Goal: Transaction & Acquisition: Purchase product/service

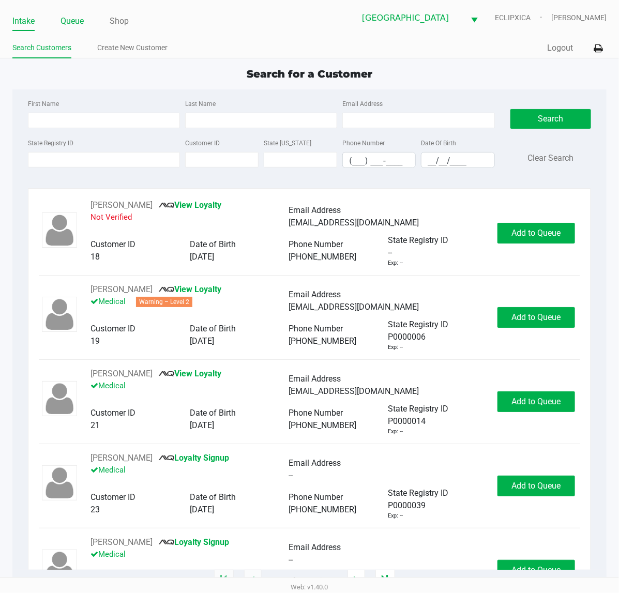
click at [71, 22] on link "Queue" at bounding box center [72, 21] width 23 height 14
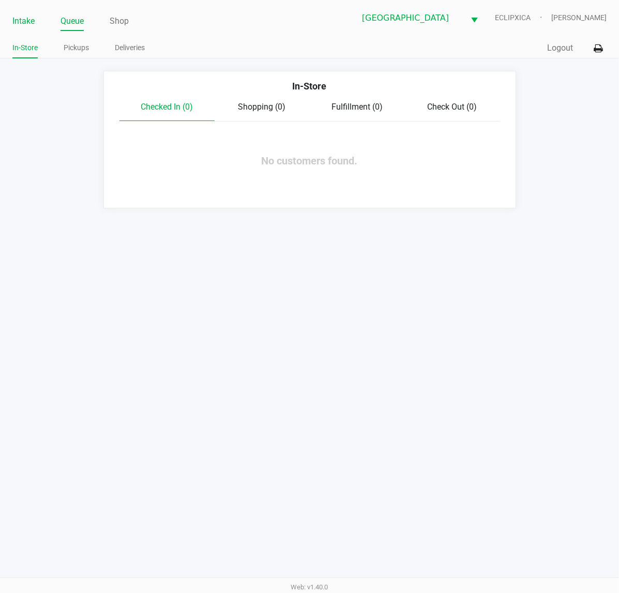
click at [19, 22] on link "Intake" at bounding box center [23, 21] width 22 height 14
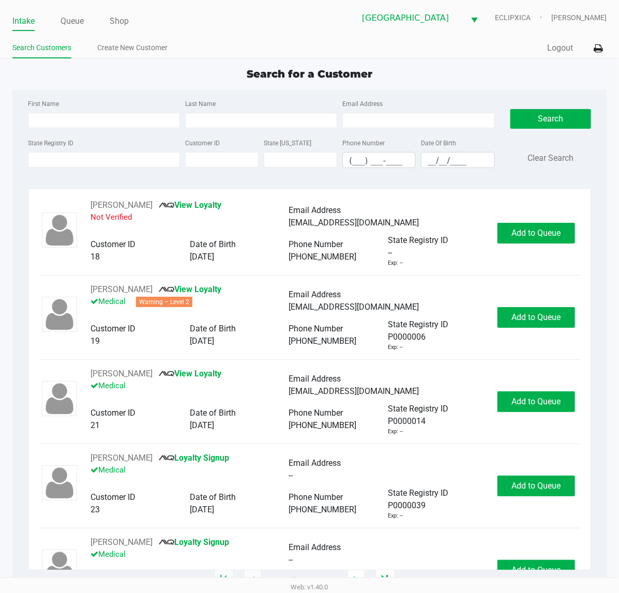
click at [404, 70] on div "Search for a Customer" at bounding box center [310, 74] width 610 height 16
click at [141, 84] on div "Search for a Customer First Name Last Name Email Address State Registry ID Cust…" at bounding box center [309, 323] width 594 height 515
click at [89, 159] on input "State Registry ID" at bounding box center [104, 160] width 152 height 16
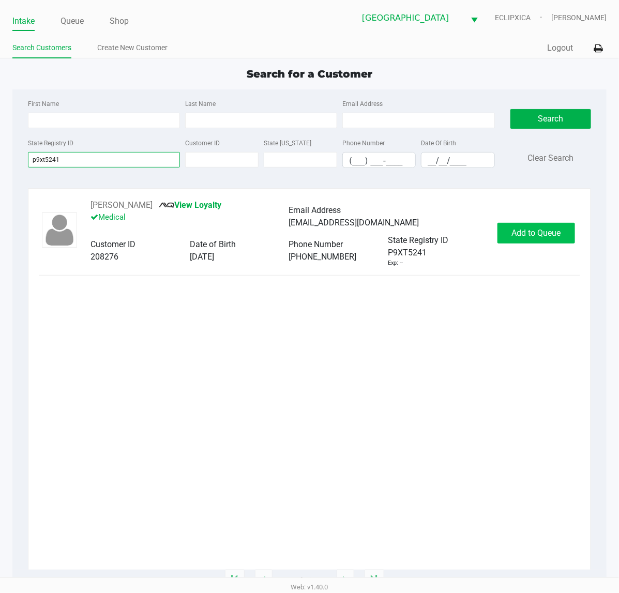
type input "p9xt5241"
click at [546, 236] on span "Add to Queue" at bounding box center [536, 233] width 49 height 10
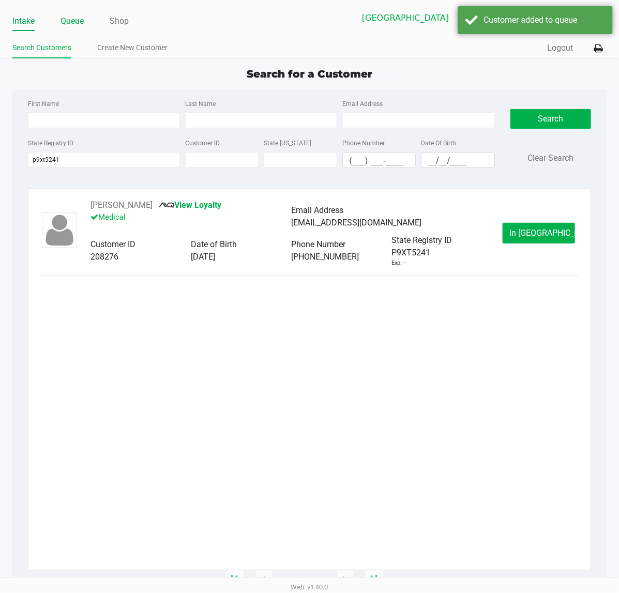
click at [71, 24] on link "Queue" at bounding box center [72, 21] width 23 height 14
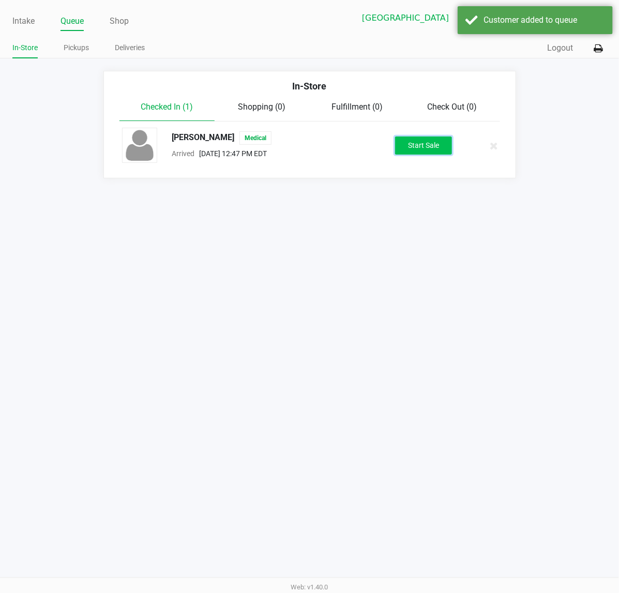
click at [416, 143] on button "Start Sale" at bounding box center [423, 146] width 57 height 18
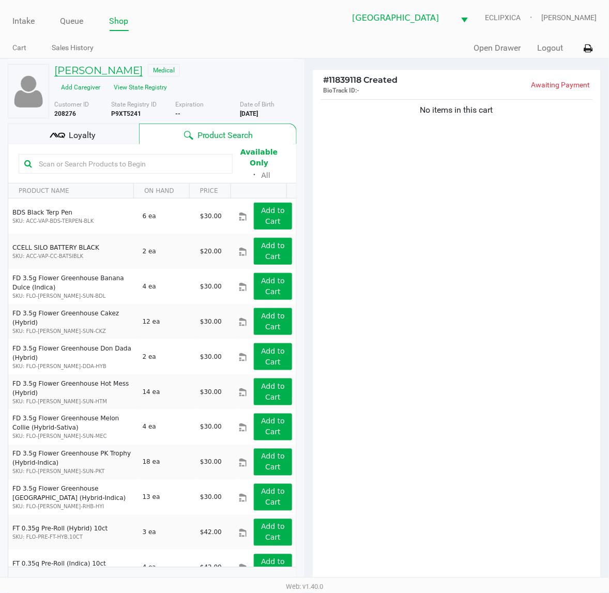
click at [101, 70] on h5 "LYNETTE RUIZ" at bounding box center [98, 70] width 88 height 12
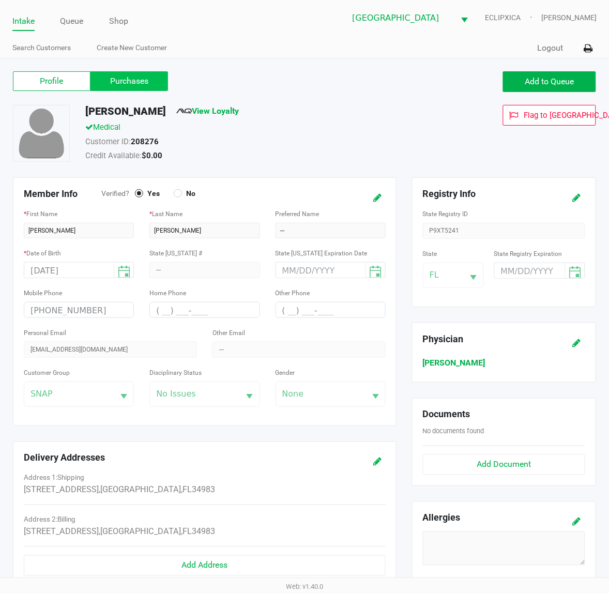
click at [115, 86] on label "Purchases" at bounding box center [130, 81] width 78 height 20
click at [0, 0] on 1 "Purchases" at bounding box center [0, 0] width 0 height 0
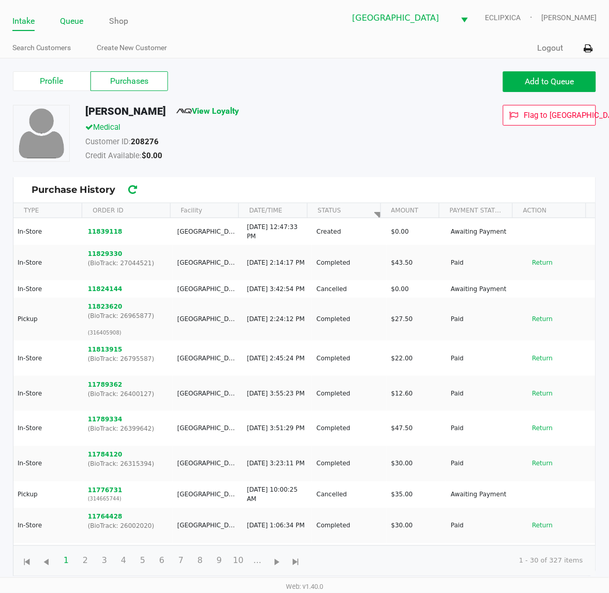
click at [81, 21] on link "Queue" at bounding box center [72, 21] width 23 height 14
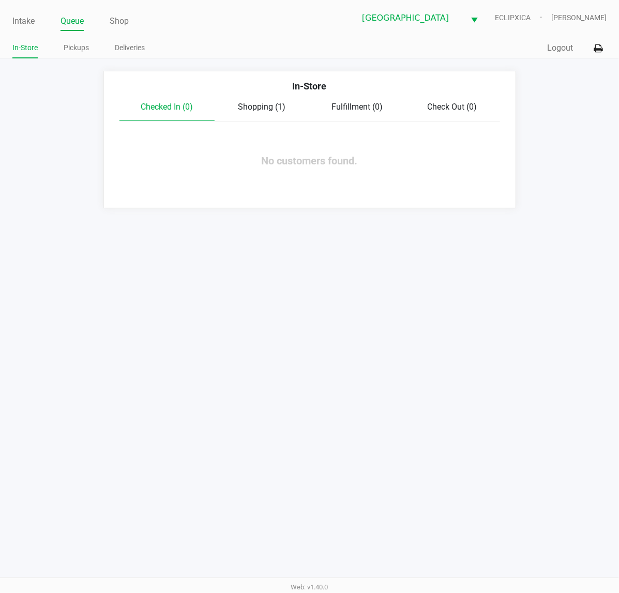
click at [282, 107] on span "Shopping (1)" at bounding box center [262, 107] width 48 height 10
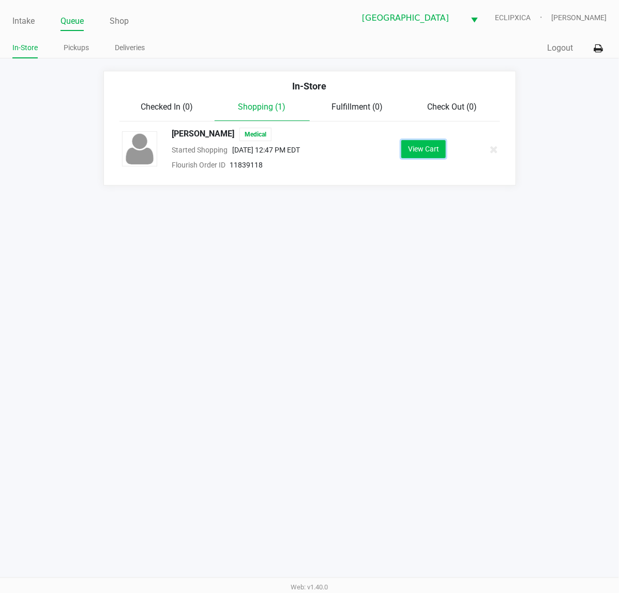
click at [435, 156] on button "View Cart" at bounding box center [423, 149] width 44 height 18
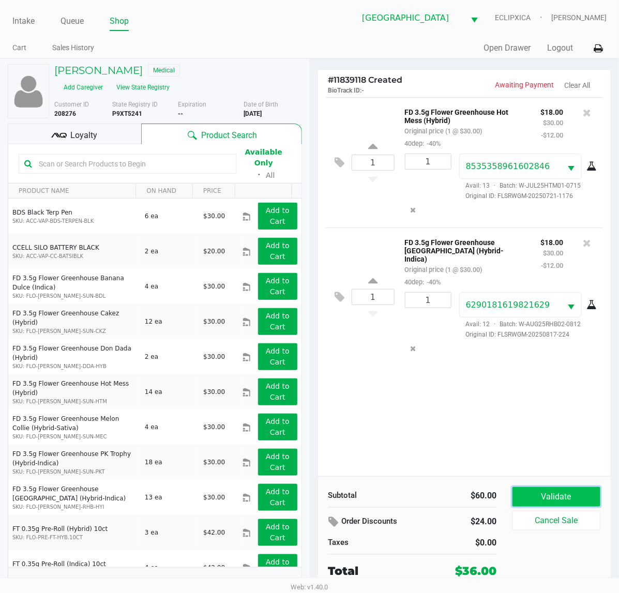
click at [531, 500] on button "Validate" at bounding box center [557, 497] width 88 height 20
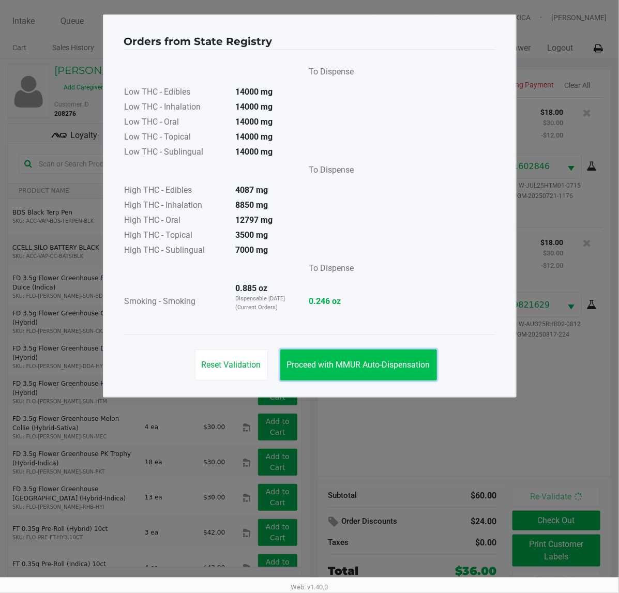
click at [360, 363] on span "Proceed with MMUR Auto-Dispensation" at bounding box center [358, 365] width 143 height 10
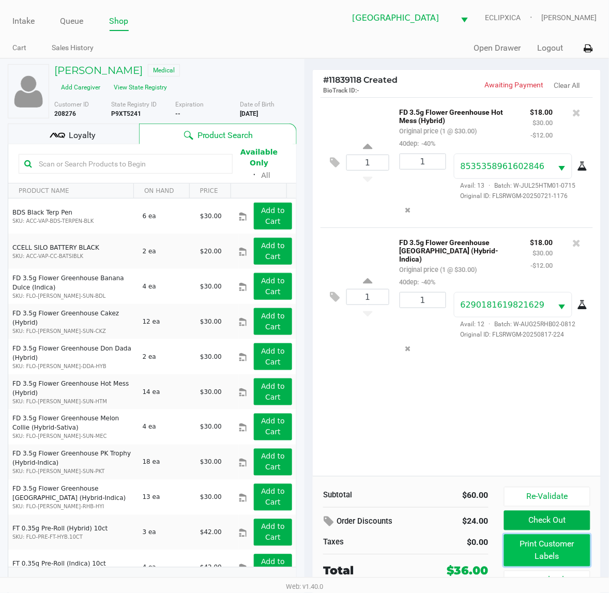
click at [548, 554] on button "Print Customer Labels" at bounding box center [547, 551] width 86 height 32
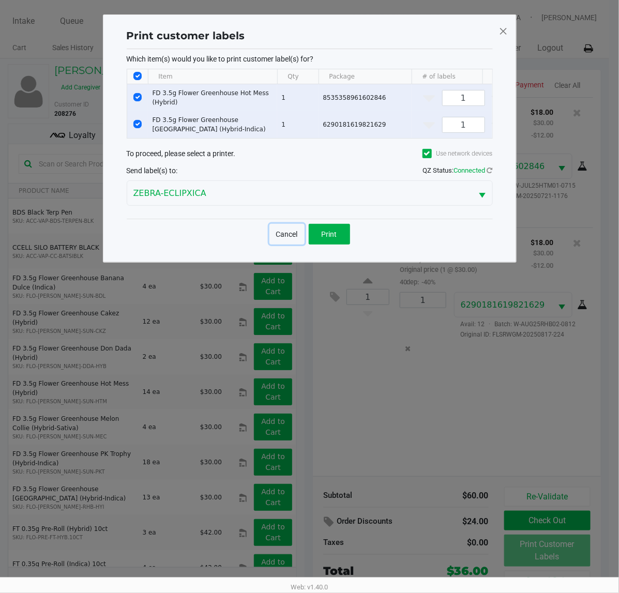
click at [300, 245] on button "Cancel" at bounding box center [287, 234] width 35 height 21
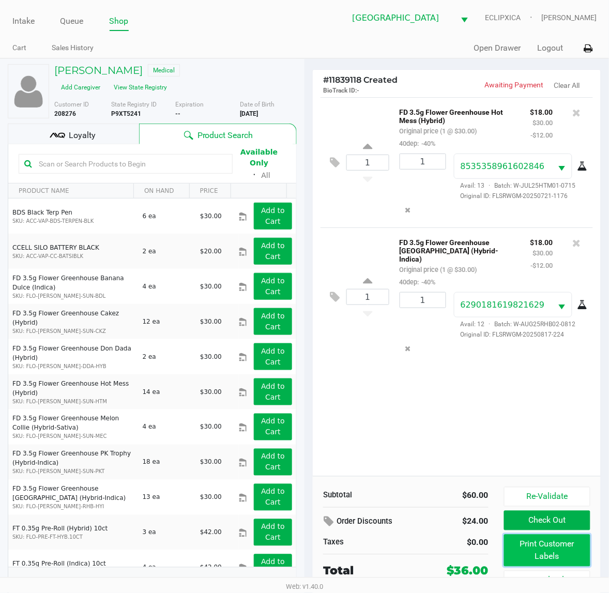
click at [544, 553] on button "Print Customer Labels" at bounding box center [547, 551] width 86 height 32
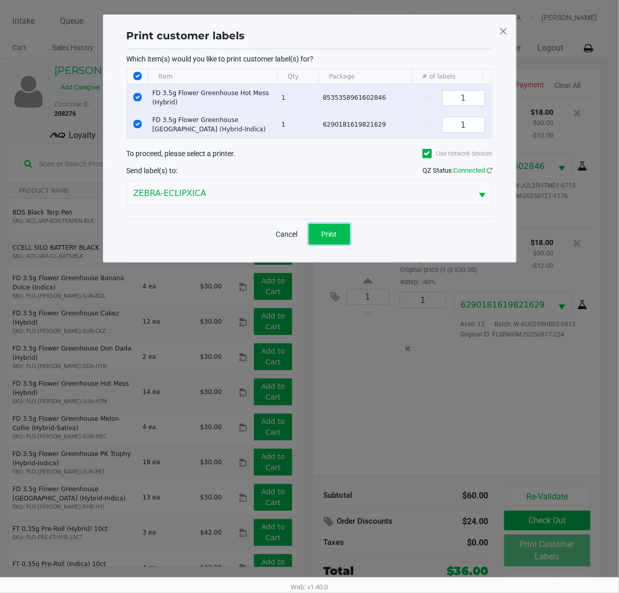
click at [321, 244] on button "Print" at bounding box center [329, 234] width 41 height 21
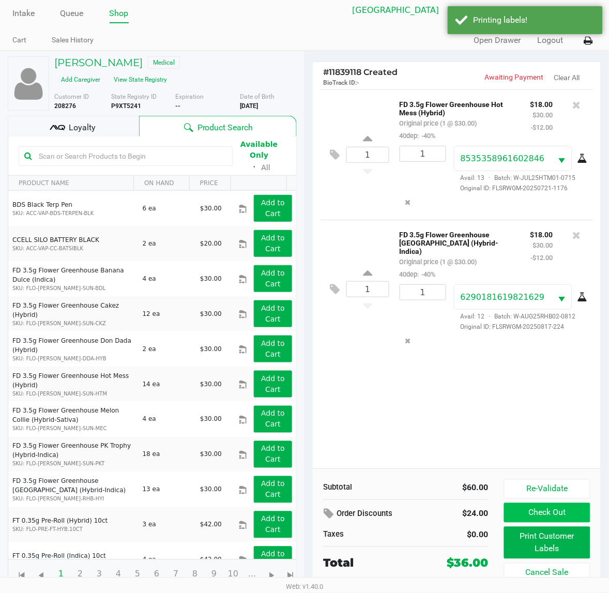
scroll to position [10, 0]
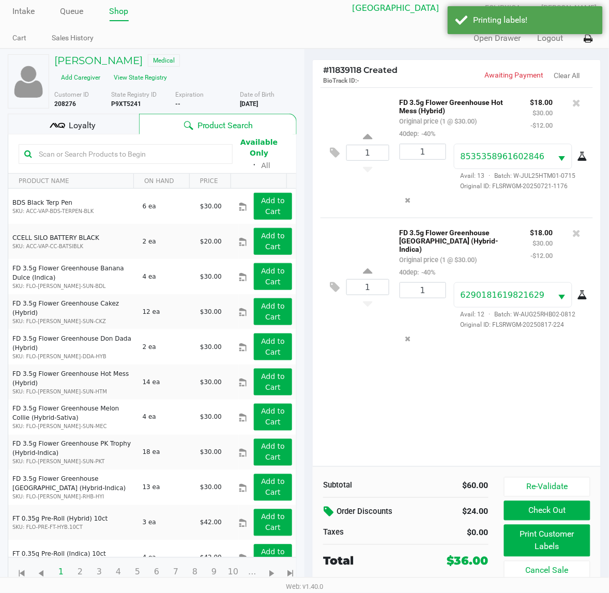
click at [330, 515] on icon at bounding box center [330, 512] width 12 height 12
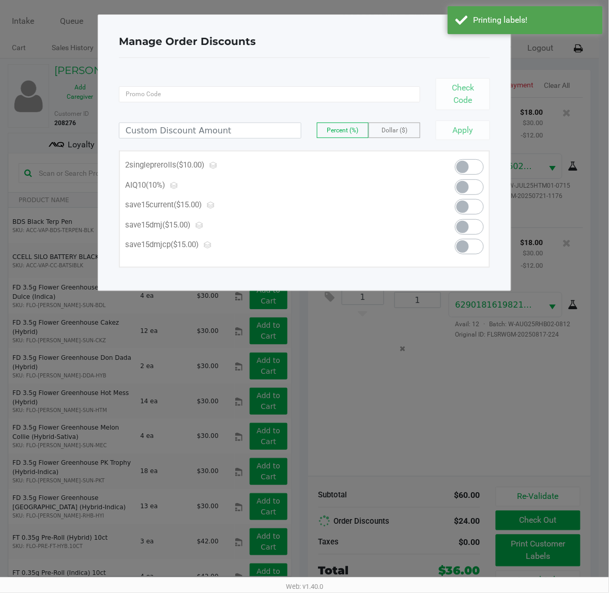
scroll to position [0, 0]
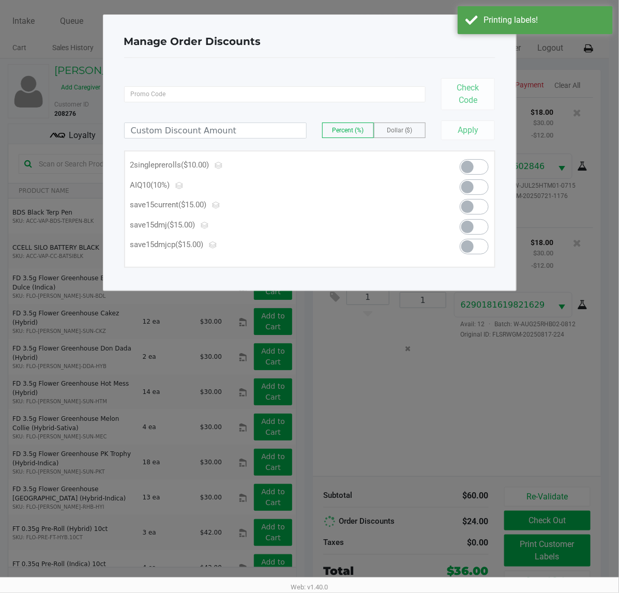
click at [483, 190] on span at bounding box center [474, 188] width 29 height 16
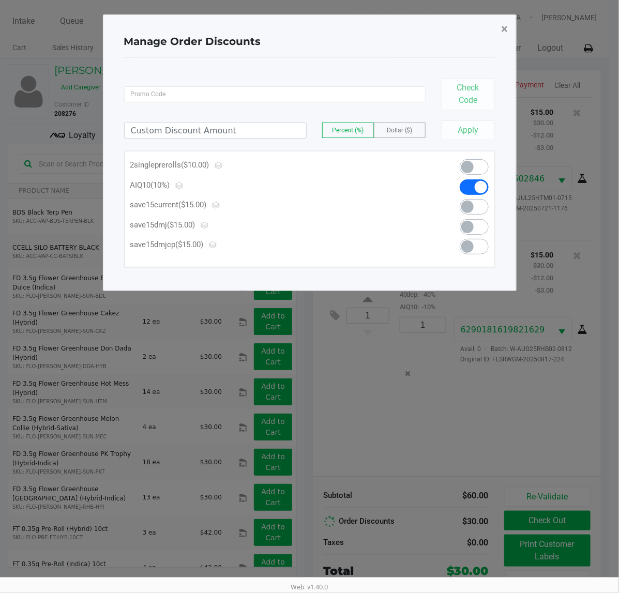
click at [505, 28] on span "×" at bounding box center [505, 29] width 7 height 14
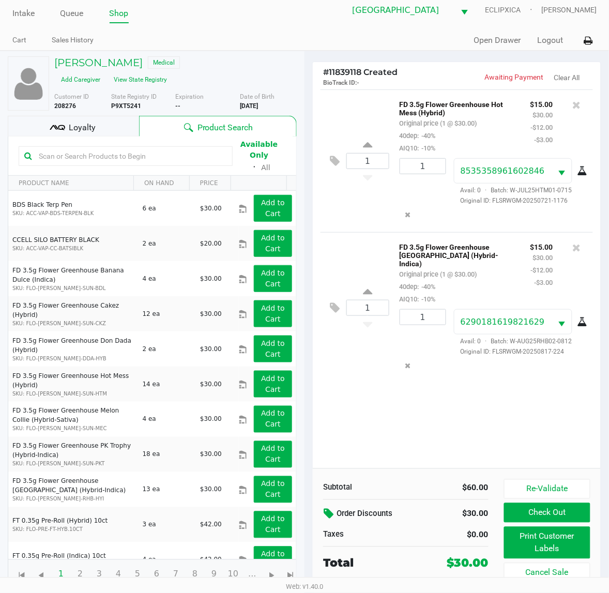
scroll to position [10, 0]
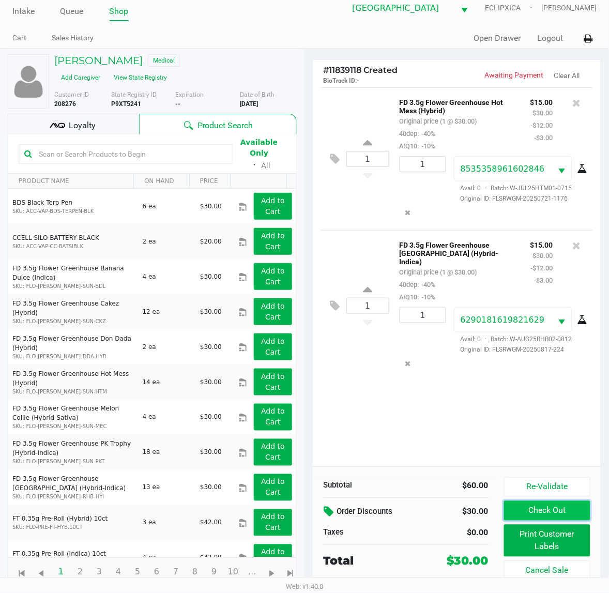
click at [562, 515] on button "Check Out" at bounding box center [547, 511] width 86 height 20
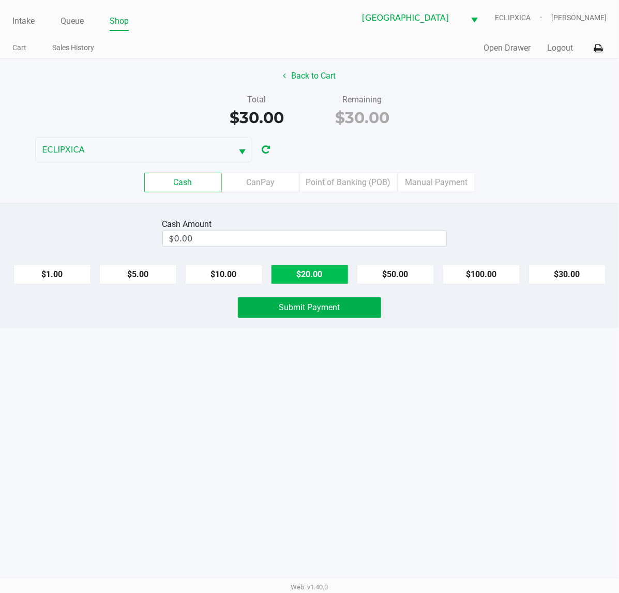
click at [304, 283] on button "$20.00" at bounding box center [310, 275] width 78 height 20
type input "$40.00"
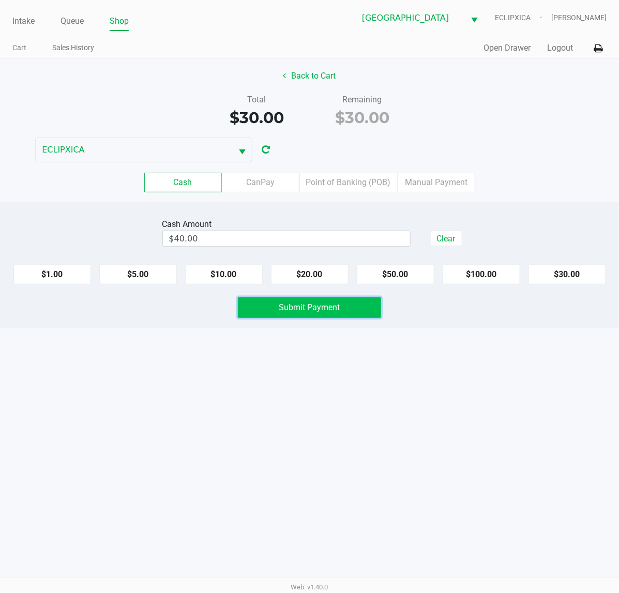
click at [297, 310] on span "Submit Payment" at bounding box center [309, 308] width 61 height 10
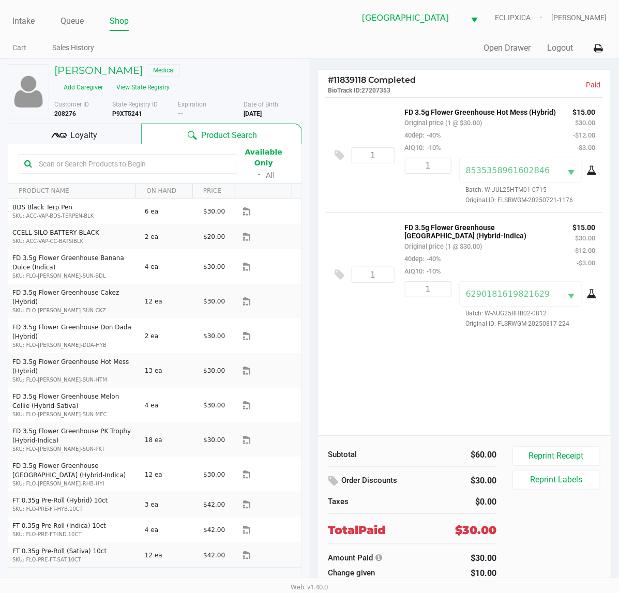
click at [125, 110] on b "P9XT5241" at bounding box center [127, 113] width 30 height 7
copy b "P9XT5241"
click at [27, 18] on link "Intake" at bounding box center [23, 21] width 22 height 14
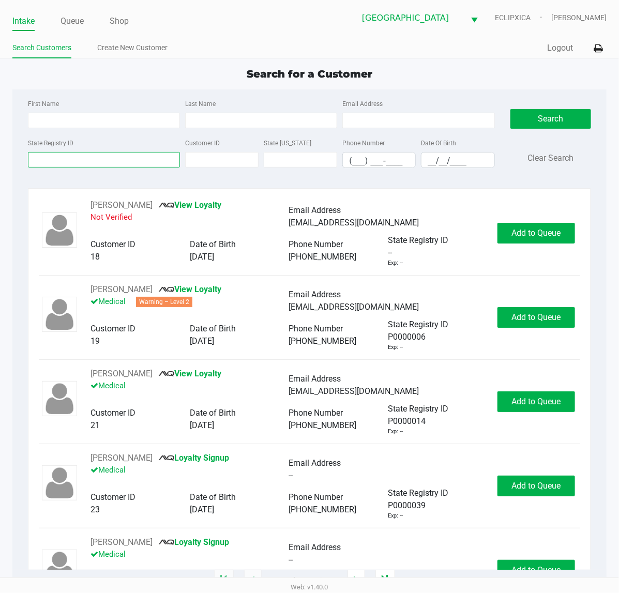
click at [80, 154] on input "State Registry ID" at bounding box center [104, 160] width 152 height 16
paste input "P9XT5241"
type input "P9XT5241"
click at [551, 123] on button "Search" at bounding box center [551, 119] width 81 height 20
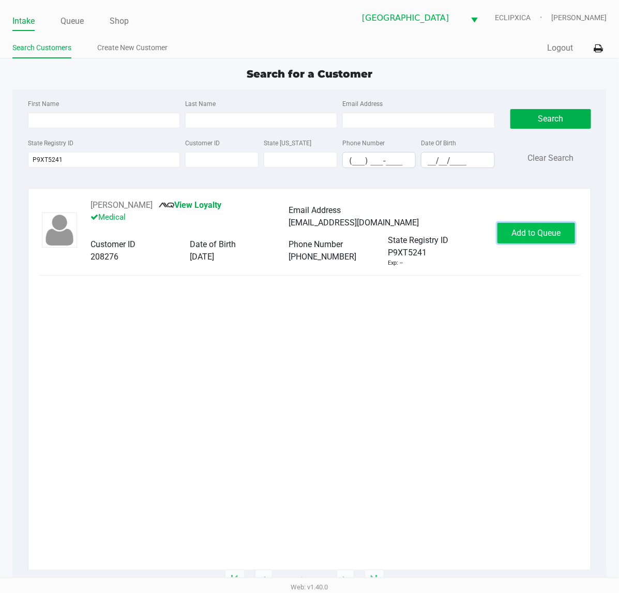
click at [552, 236] on span "Add to Queue" at bounding box center [536, 233] width 49 height 10
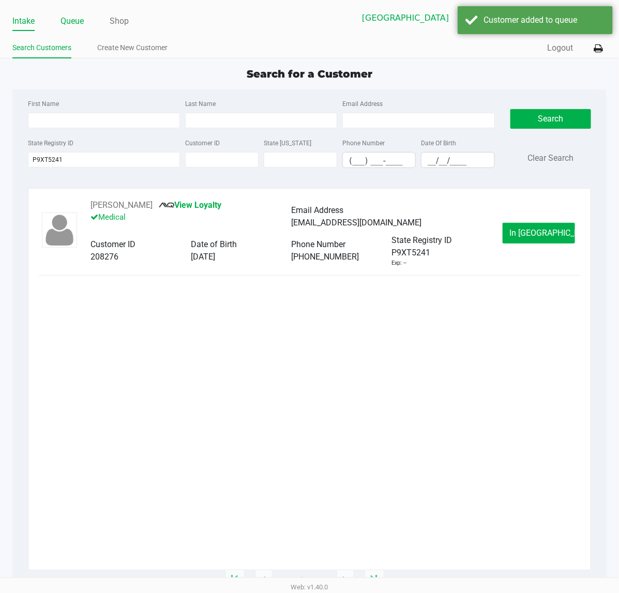
click at [83, 24] on link "Queue" at bounding box center [72, 21] width 23 height 14
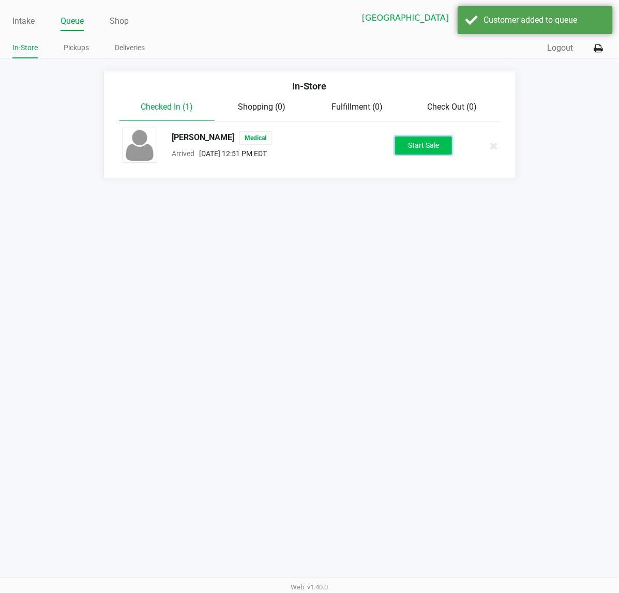
click at [415, 145] on button "Start Sale" at bounding box center [423, 146] width 57 height 18
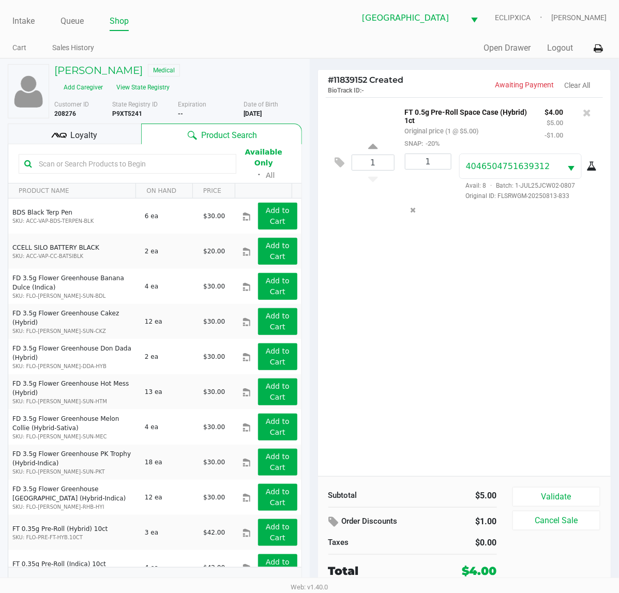
click at [574, 508] on div "Validate Cancel Sale" at bounding box center [561, 533] width 96 height 93
click at [573, 501] on button "Validate" at bounding box center [557, 497] width 88 height 20
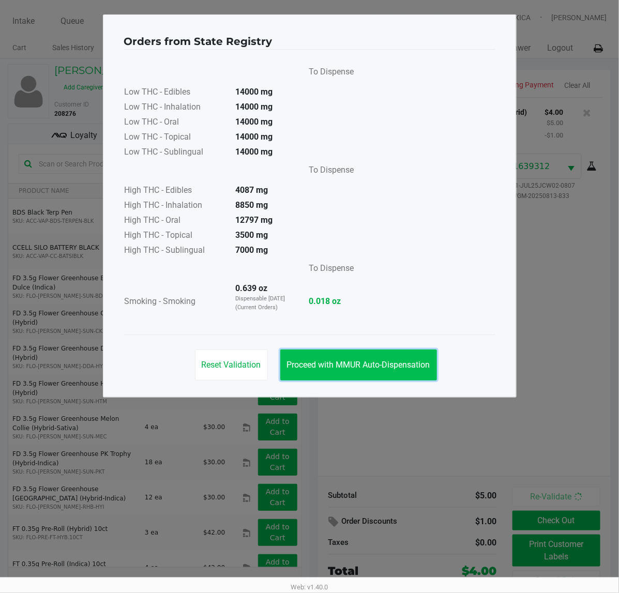
click at [376, 370] on button "Proceed with MMUR Auto-Dispensation" at bounding box center [358, 365] width 157 height 31
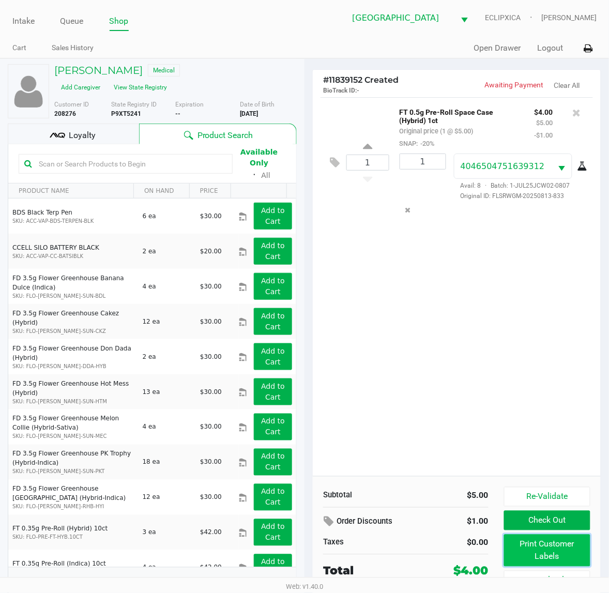
click at [567, 544] on button "Print Customer Labels" at bounding box center [547, 551] width 86 height 32
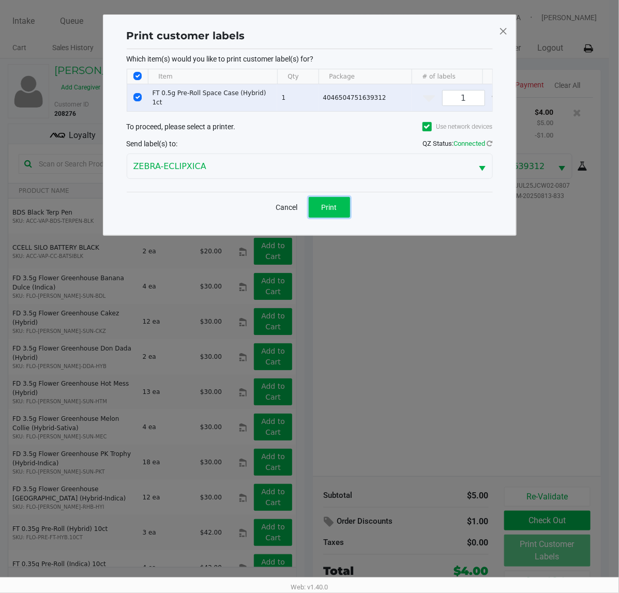
click at [329, 212] on span "Print" at bounding box center [330, 207] width 16 height 8
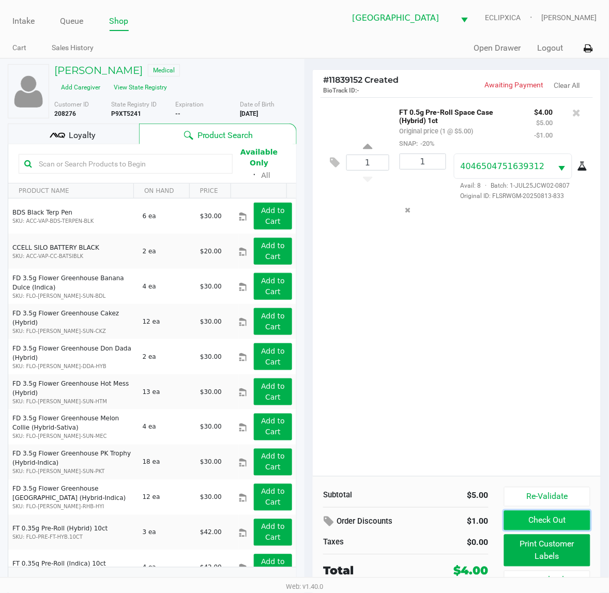
click at [552, 521] on button "Check Out" at bounding box center [547, 521] width 86 height 20
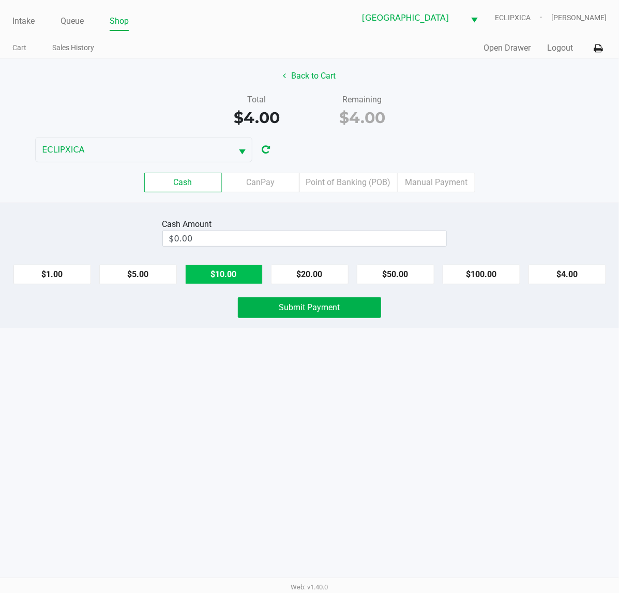
click at [226, 280] on button "$10.00" at bounding box center [224, 275] width 78 height 20
type input "$10.00"
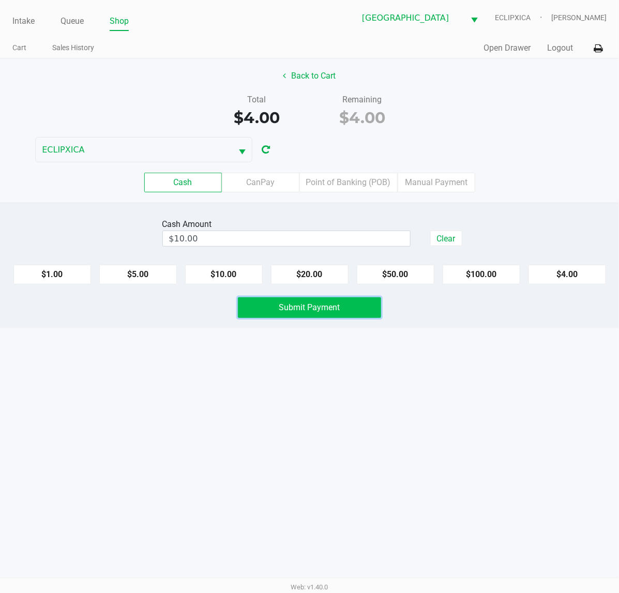
click at [287, 307] on span "Submit Payment" at bounding box center [309, 308] width 61 height 10
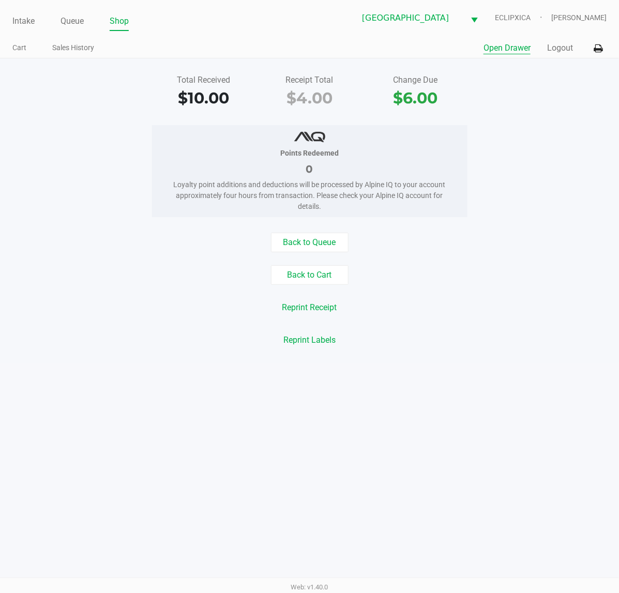
click at [513, 42] on button "Open Drawer" at bounding box center [507, 48] width 47 height 12
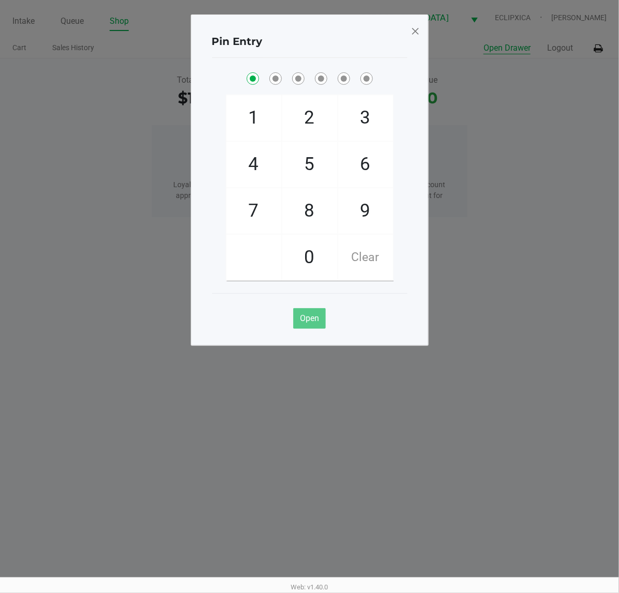
checkbox input "true"
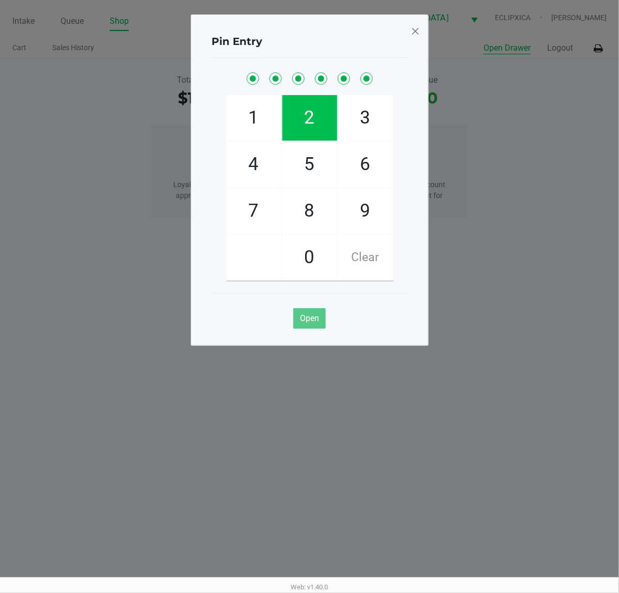
checkbox input "true"
click at [420, 26] on span at bounding box center [415, 31] width 9 height 17
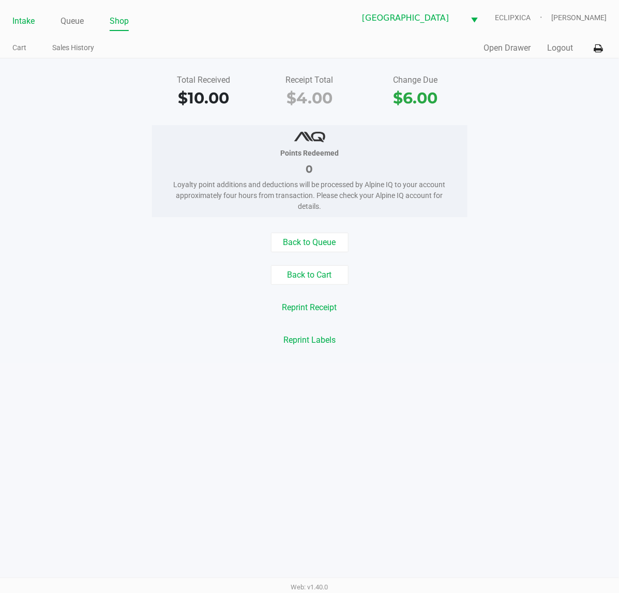
click at [26, 25] on link "Intake" at bounding box center [23, 21] width 22 height 14
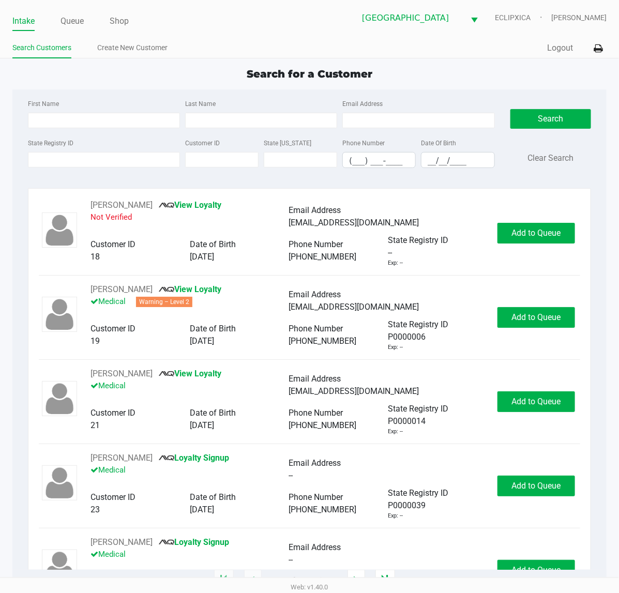
click at [84, 18] on ul "Intake Queue Shop" at bounding box center [160, 22] width 297 height 18
click at [78, 21] on link "Queue" at bounding box center [72, 21] width 23 height 14
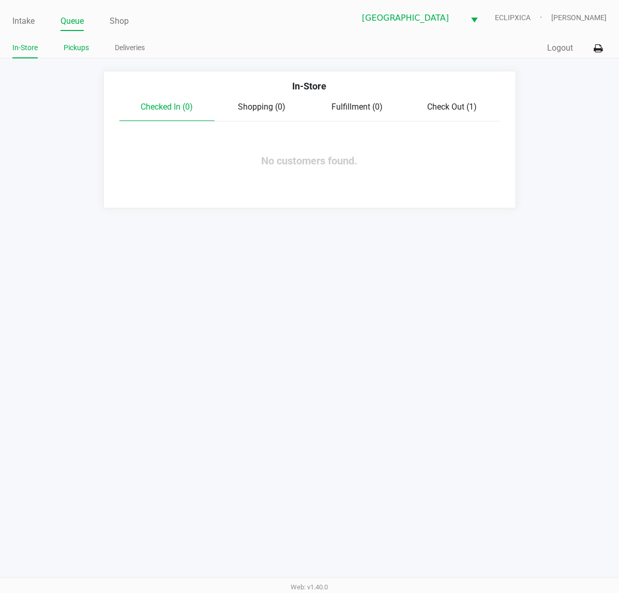
click at [84, 51] on link "Pickups" at bounding box center [76, 47] width 25 height 13
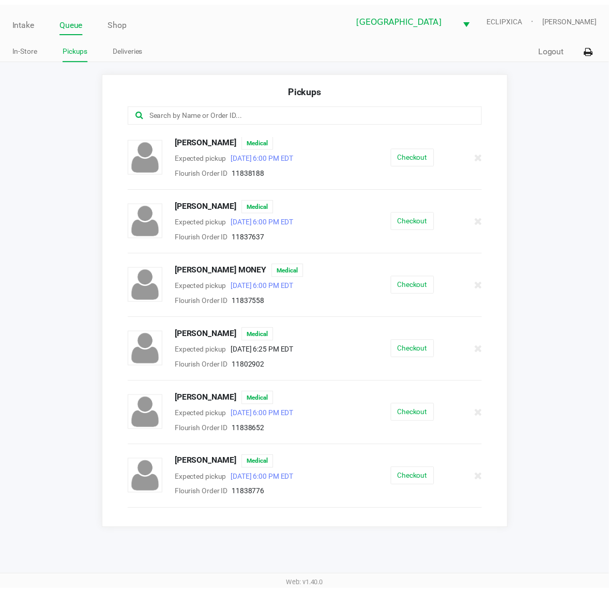
scroll to position [194, 0]
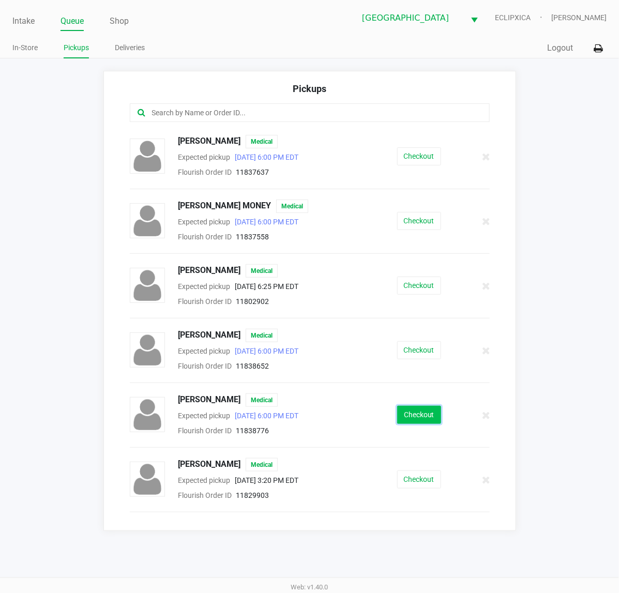
click at [397, 418] on button "Checkout" at bounding box center [419, 415] width 44 height 18
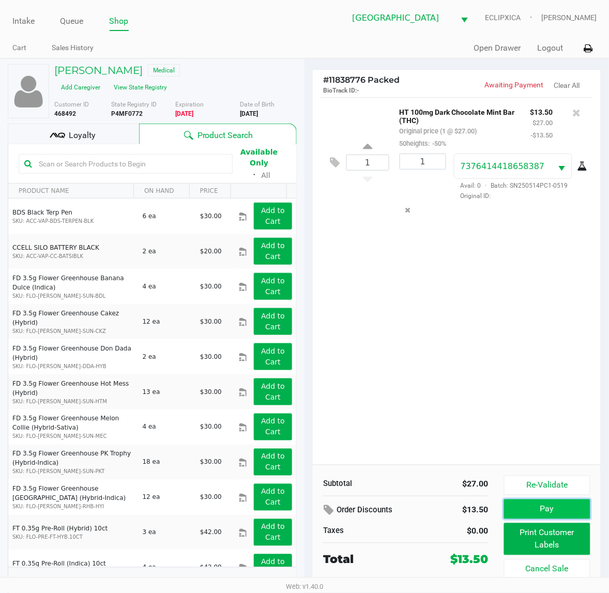
click at [533, 506] on button "Pay" at bounding box center [547, 510] width 86 height 20
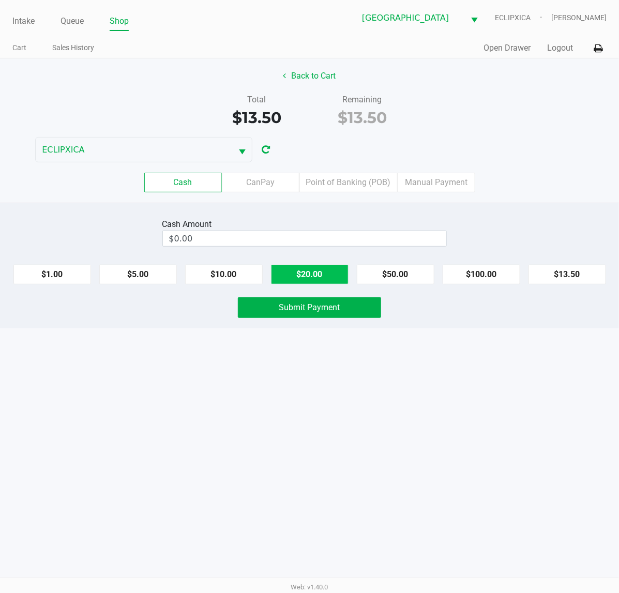
click at [297, 273] on button "$20.00" at bounding box center [310, 275] width 78 height 20
type input "$20.00"
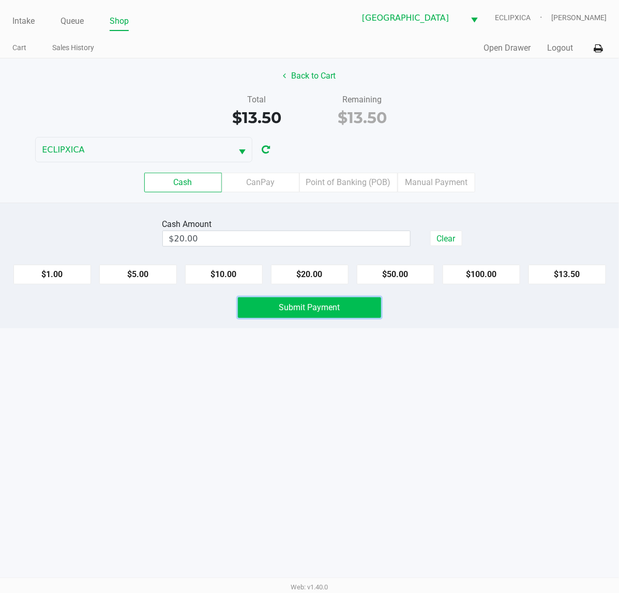
click at [304, 312] on span "Submit Payment" at bounding box center [309, 308] width 61 height 10
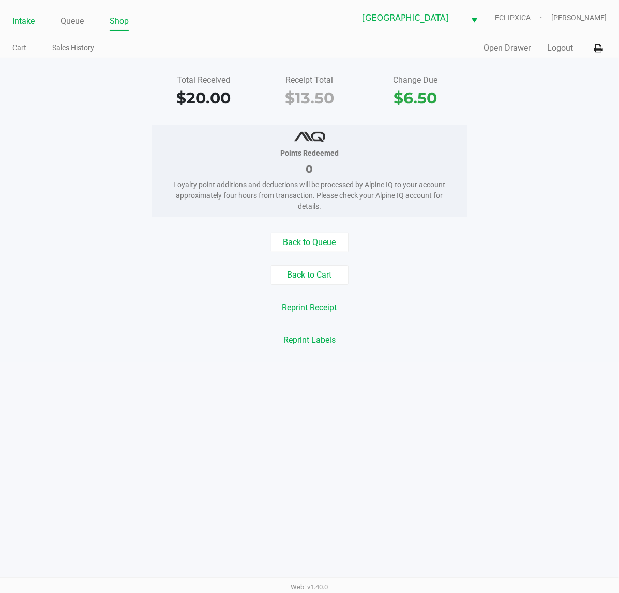
click at [24, 21] on link "Intake" at bounding box center [23, 21] width 22 height 14
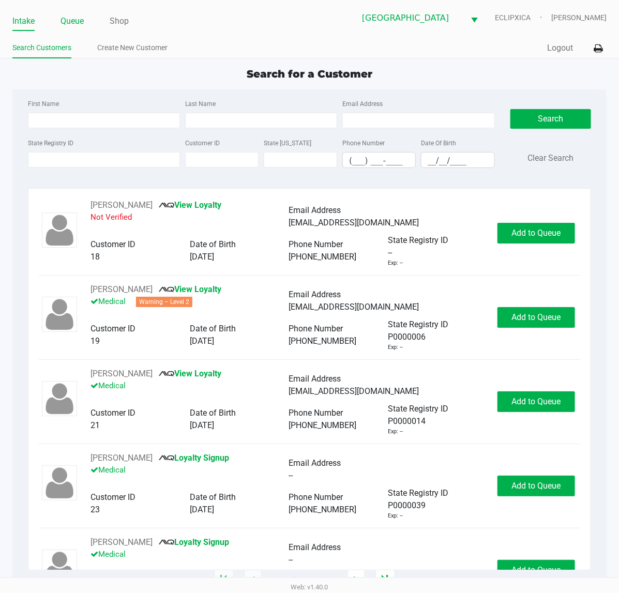
click at [75, 22] on link "Queue" at bounding box center [72, 21] width 23 height 14
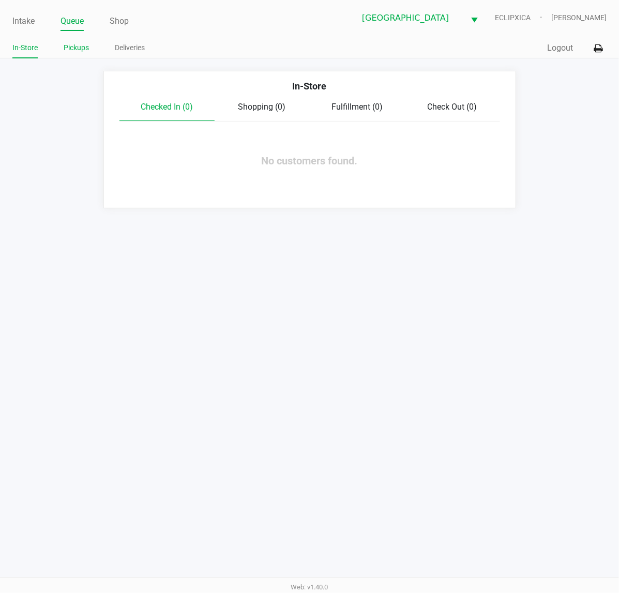
click at [75, 47] on link "Pickups" at bounding box center [76, 47] width 25 height 13
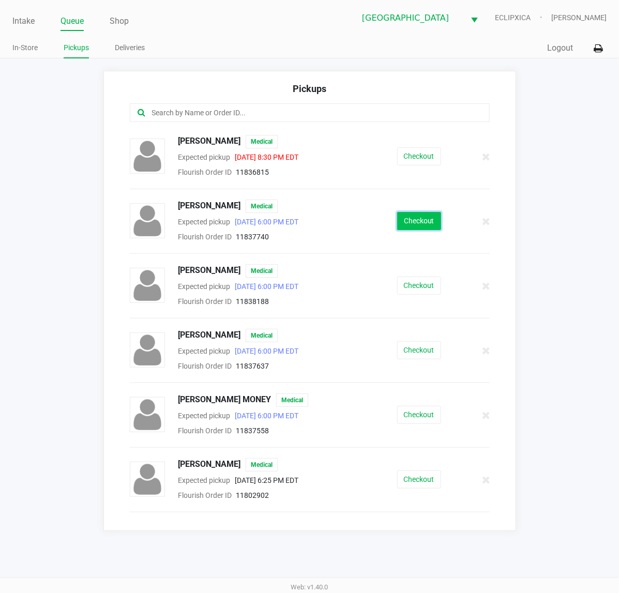
click at [417, 222] on button "Checkout" at bounding box center [419, 221] width 44 height 18
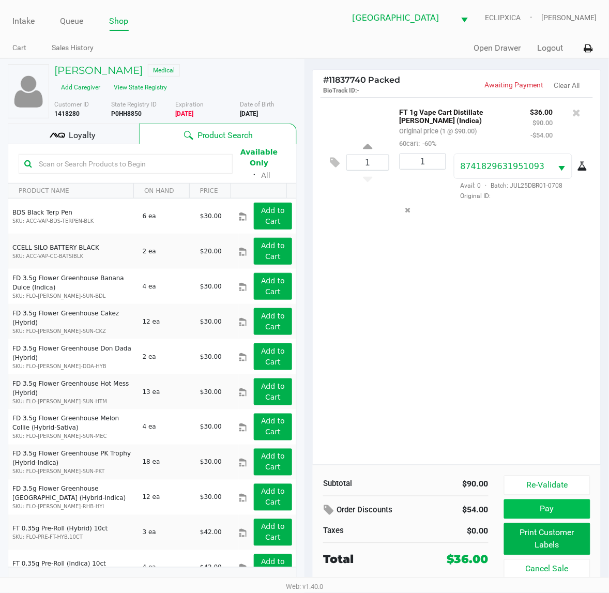
click at [539, 502] on button "Pay" at bounding box center [547, 510] width 86 height 20
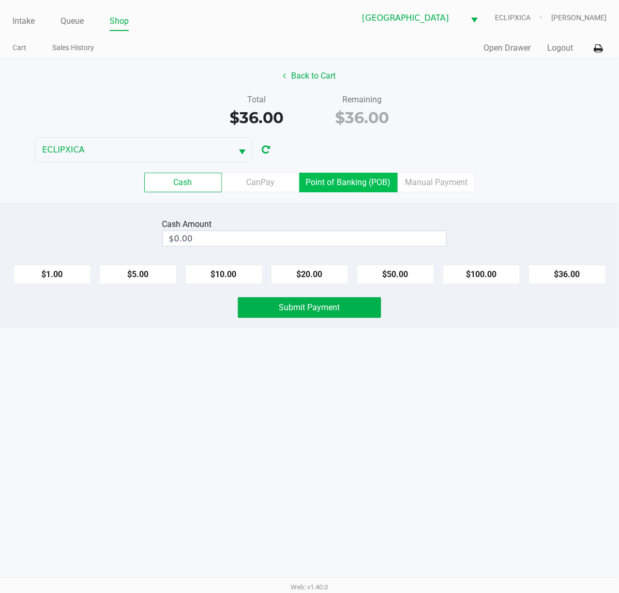
click at [347, 184] on label "Point of Banking (POB)" at bounding box center [349, 183] width 98 height 20
click at [0, 0] on 7 "Point of Banking (POB)" at bounding box center [0, 0] width 0 height 0
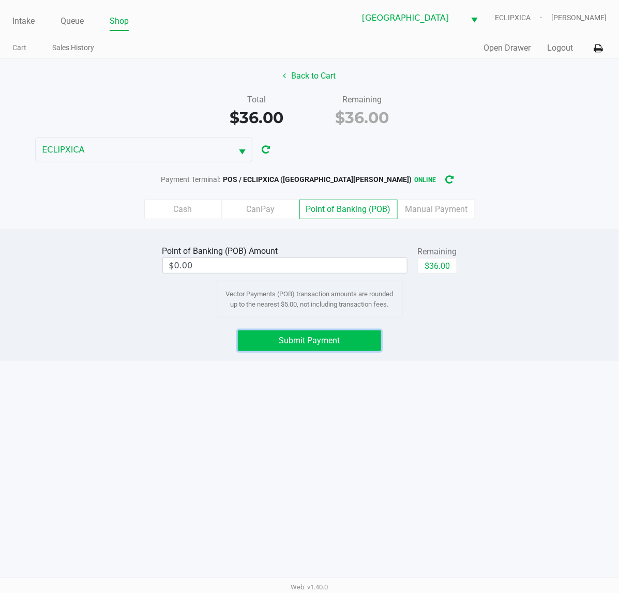
click at [336, 349] on button "Submit Payment" at bounding box center [309, 341] width 143 height 21
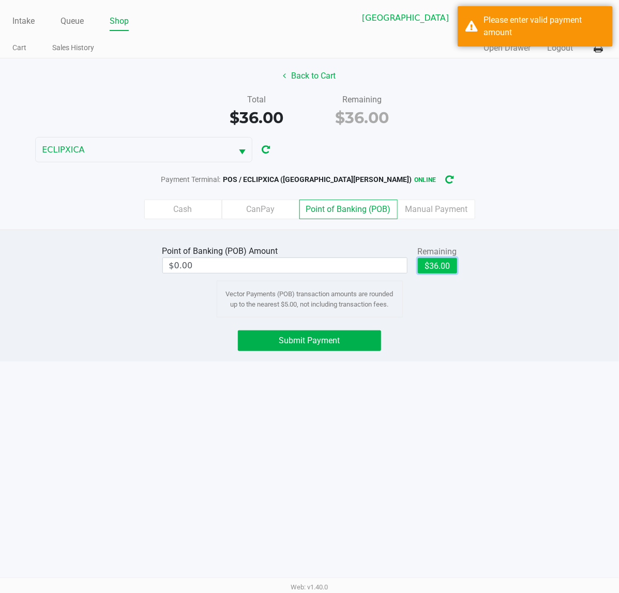
click at [440, 264] on button "$36.00" at bounding box center [437, 266] width 39 height 16
type input "$36.00"
click at [370, 332] on button "Submit Payment" at bounding box center [309, 341] width 143 height 21
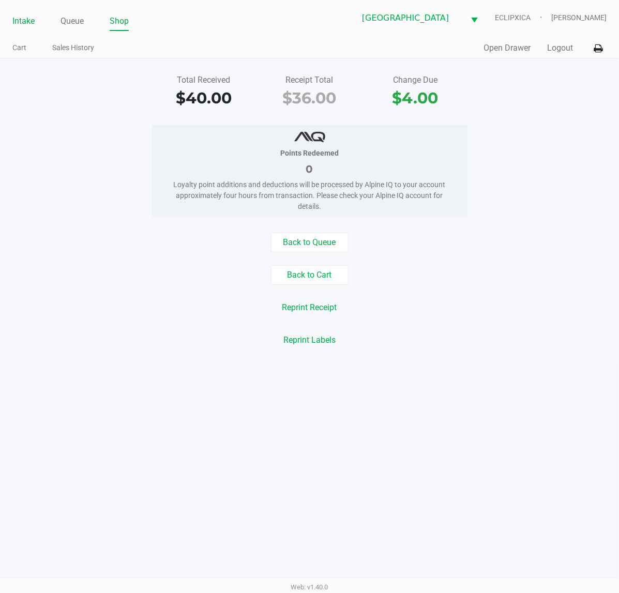
click at [28, 18] on link "Intake" at bounding box center [23, 21] width 22 height 14
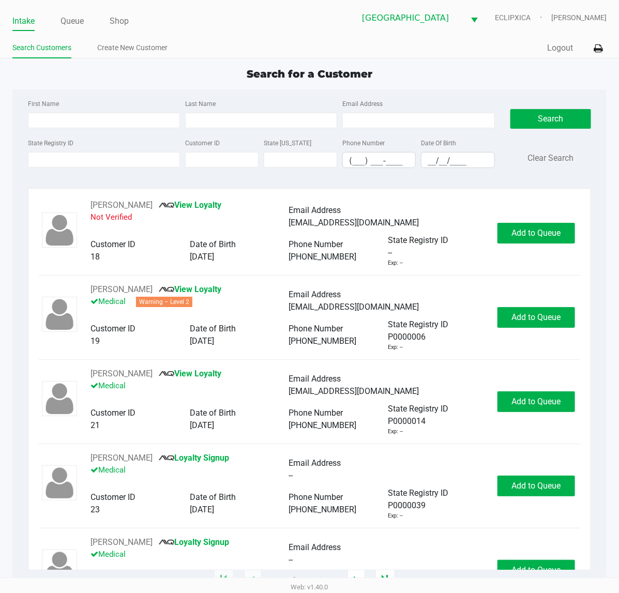
click at [255, 66] on div "Search for a Customer" at bounding box center [310, 74] width 610 height 16
click at [211, 35] on div "Intake Queue Shop Port St. Lucie WC ECLIPXICA Michelle Evans Search Customers C…" at bounding box center [309, 29] width 619 height 58
type input "ERNEST"
type input "WIGGINS"
type input "08/21/1947"
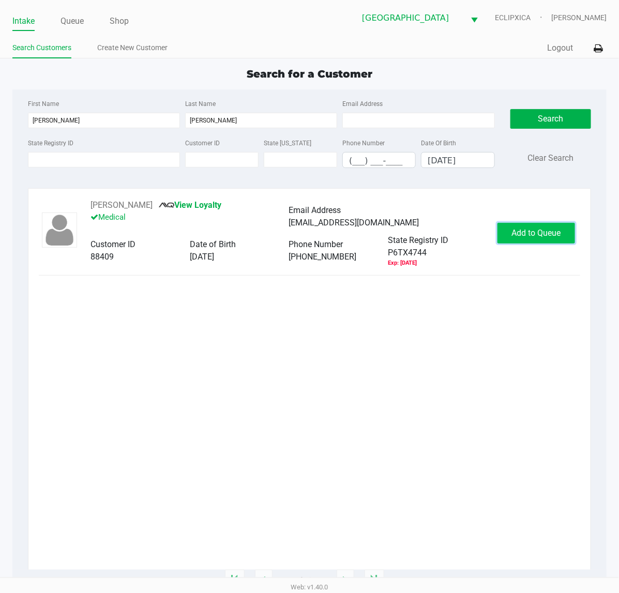
click at [516, 229] on span "Add to Queue" at bounding box center [536, 233] width 49 height 10
click at [516, 229] on body "Intake Queue Shop Port St. Lucie WC ECLIPXICA Michelle Evans Search Customers C…" at bounding box center [309, 289] width 619 height 578
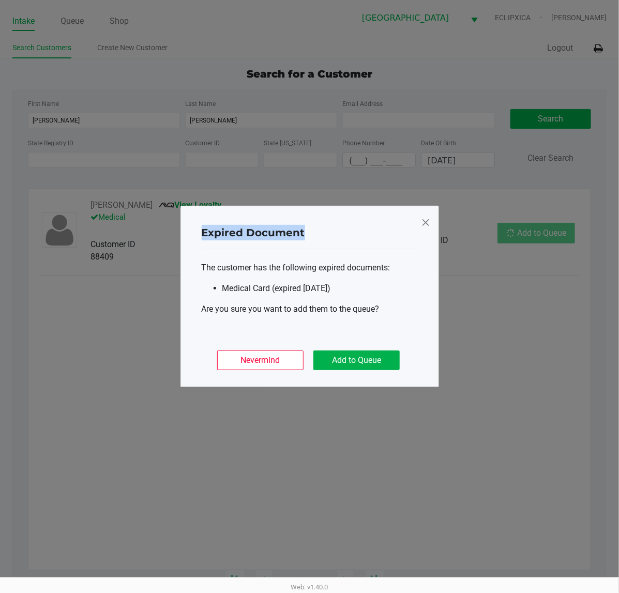
click at [516, 229] on ngb-modal-window "Expired Document The customer has the following expired documents: Medical Card…" at bounding box center [309, 296] width 619 height 593
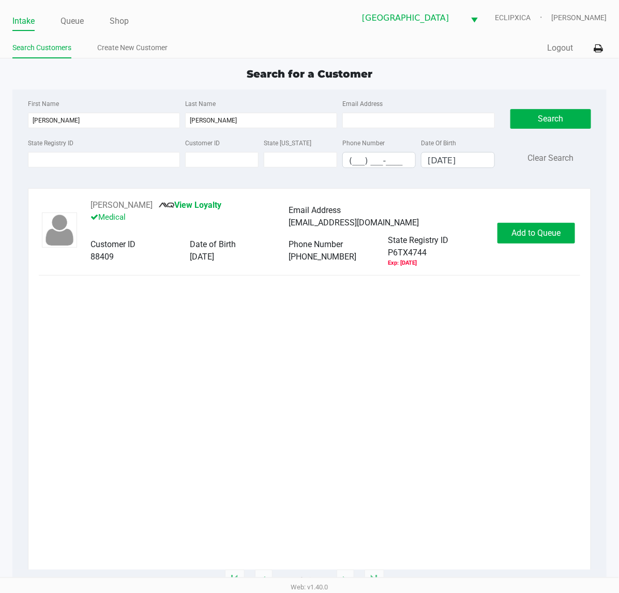
click at [536, 223] on div "ERNEST WIGGINS View Loyalty Medical Email Address bwigster@comcast.net Customer…" at bounding box center [310, 233] width 542 height 68
click at [531, 230] on span "Add to Queue" at bounding box center [536, 233] width 49 height 10
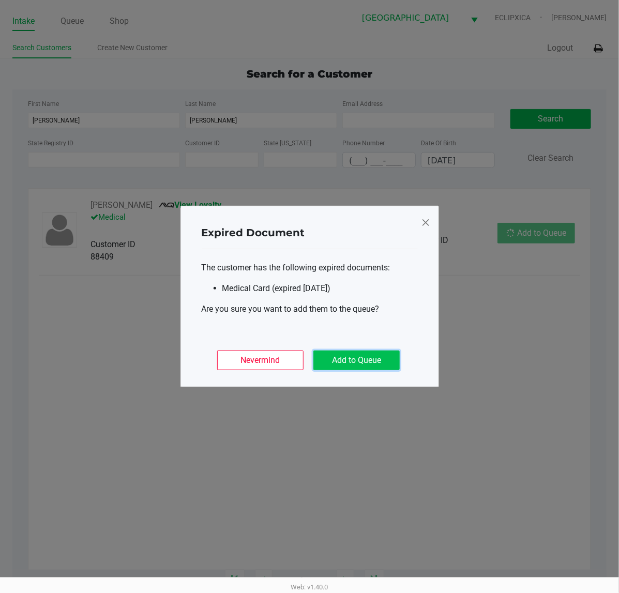
click at [361, 361] on button "Add to Queue" at bounding box center [357, 361] width 86 height 20
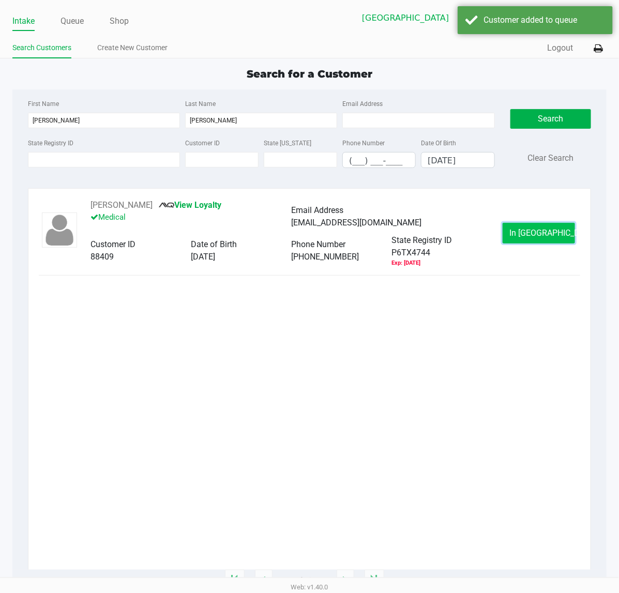
click at [542, 233] on span "In Queue" at bounding box center [553, 233] width 87 height 10
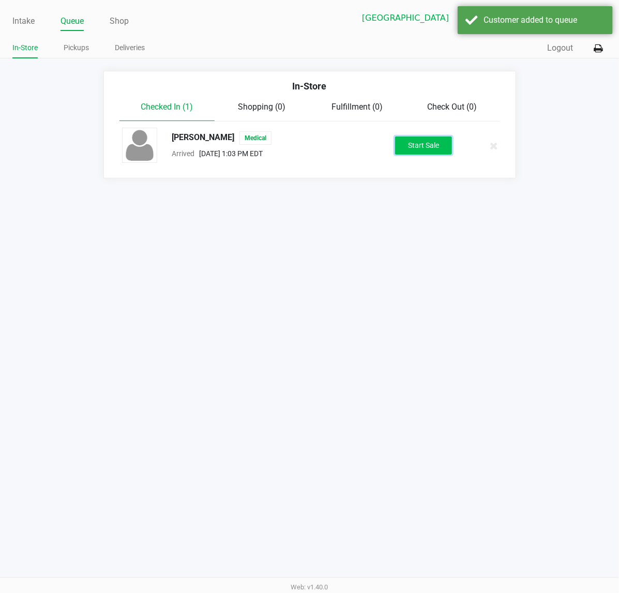
click at [422, 146] on button "Start Sale" at bounding box center [423, 146] width 57 height 18
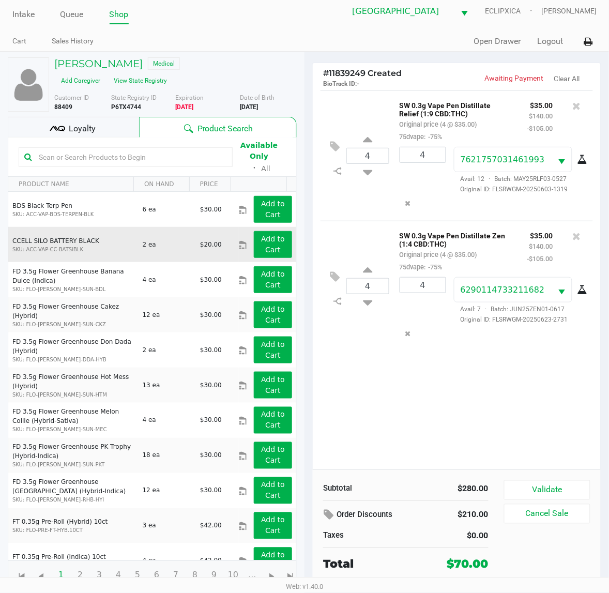
scroll to position [10, 0]
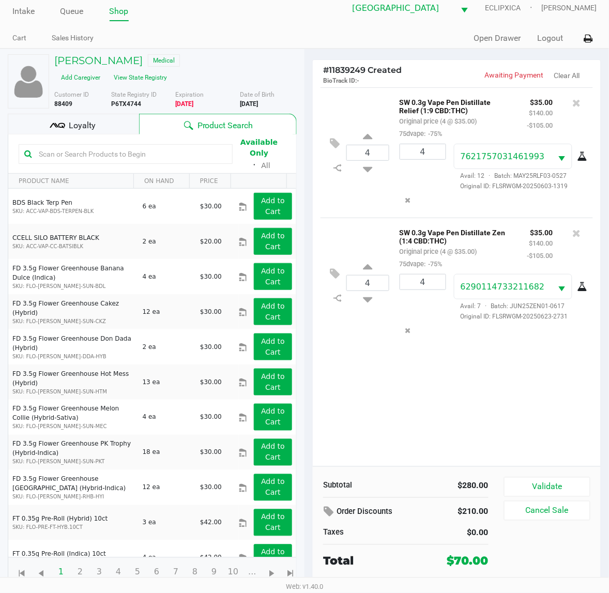
click at [115, 113] on div "ERNEST WIGGINS Medical Add Caregiver View State Registry Customer ID 88409 Stat…" at bounding box center [152, 321] width 289 height 544
click at [113, 115] on div "Loyalty" at bounding box center [73, 124] width 131 height 21
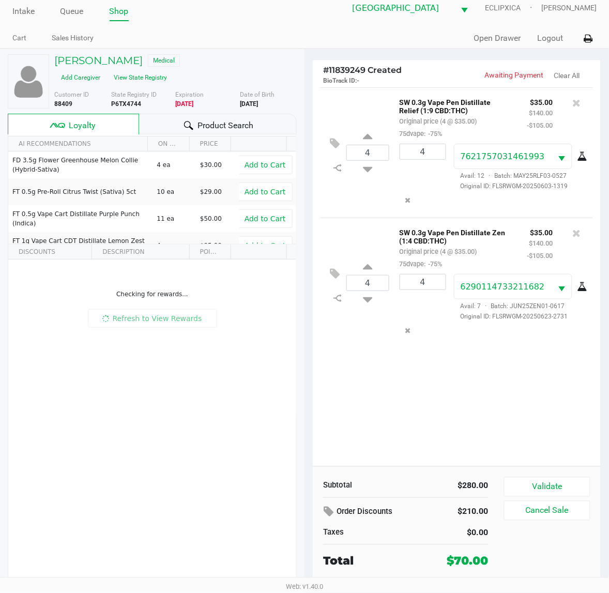
click at [107, 122] on div "Loyalty" at bounding box center [73, 124] width 131 height 21
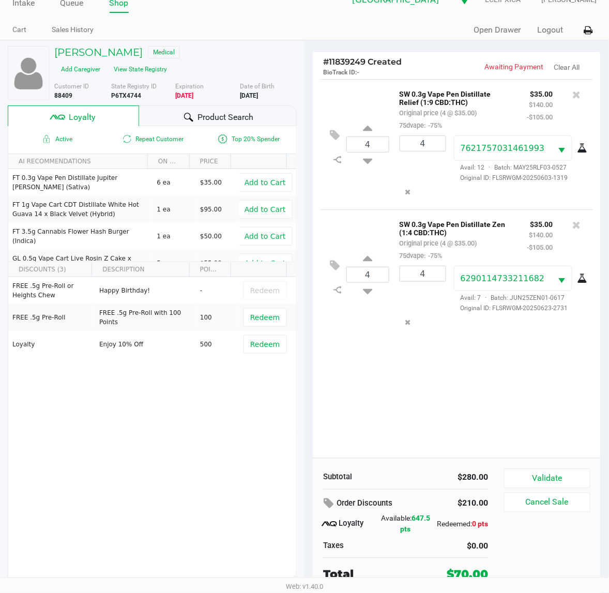
scroll to position [20, 0]
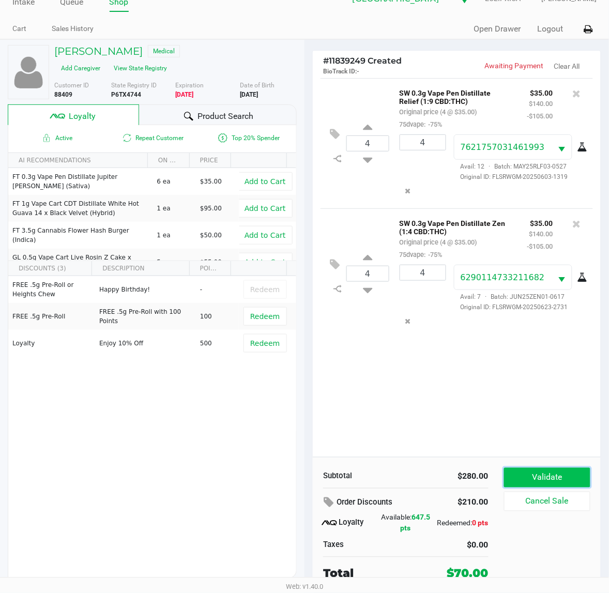
click at [561, 484] on button "Validate" at bounding box center [547, 478] width 86 height 20
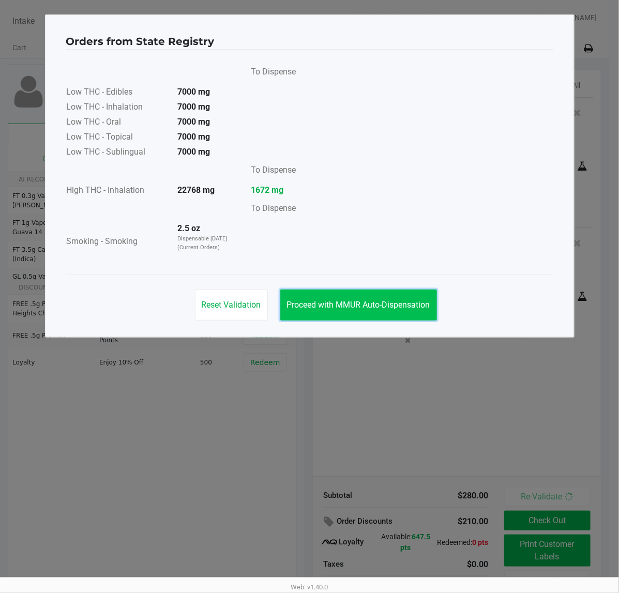
click at [368, 299] on button "Proceed with MMUR Auto-Dispensation" at bounding box center [358, 305] width 157 height 31
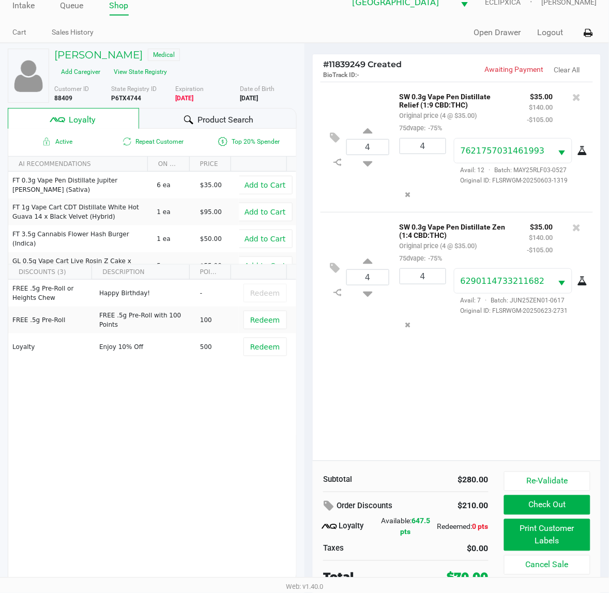
scroll to position [20, 0]
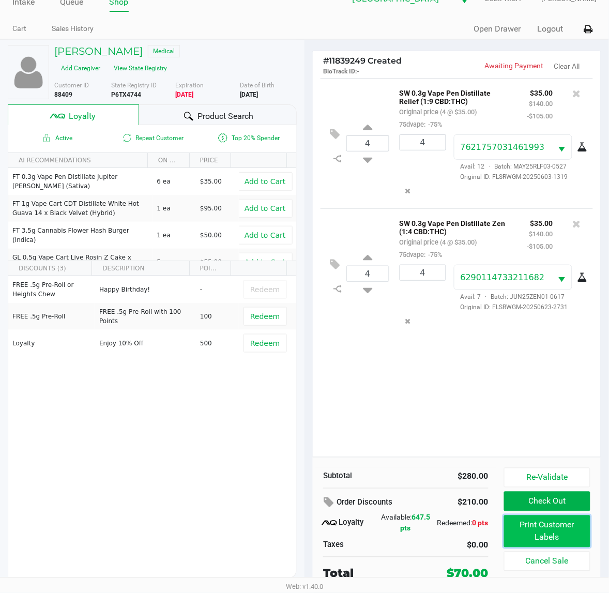
click at [524, 528] on button "Print Customer Labels" at bounding box center [547, 532] width 86 height 32
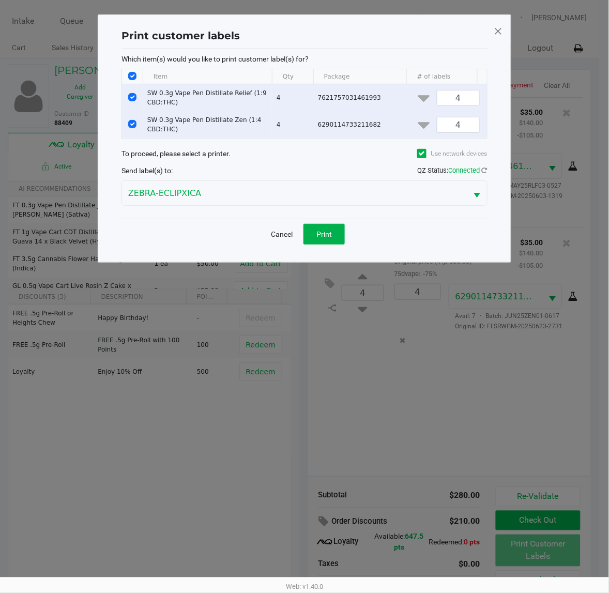
scroll to position [0, 0]
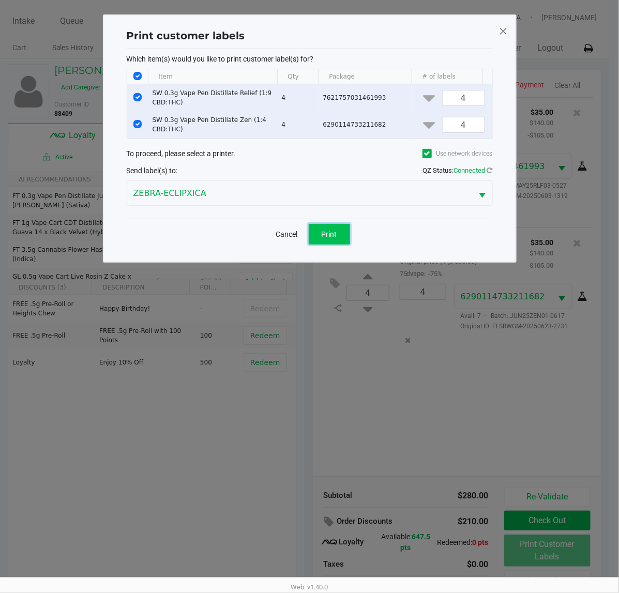
click at [326, 239] on button "Print" at bounding box center [329, 234] width 41 height 21
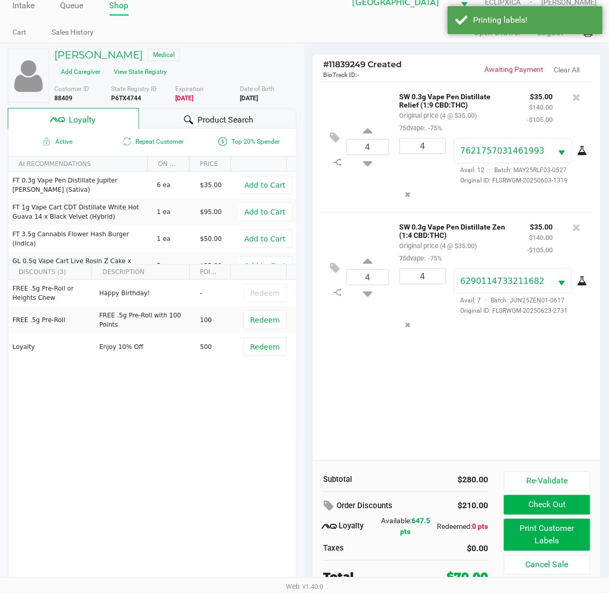
scroll to position [20, 0]
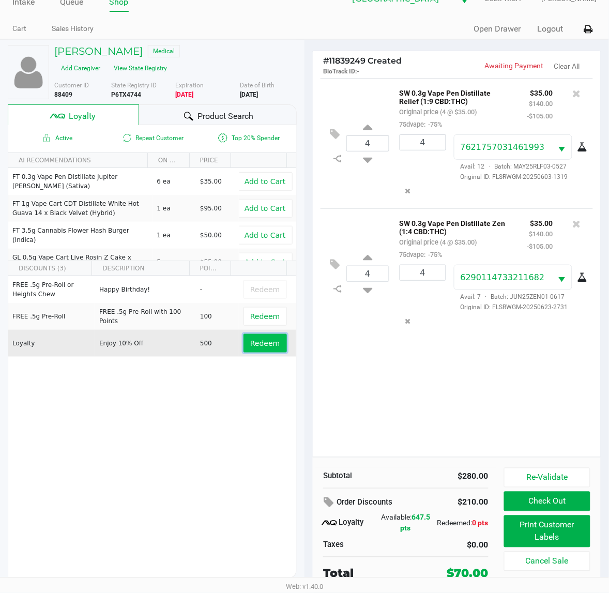
click at [250, 346] on span "Redeem" at bounding box center [264, 343] width 29 height 8
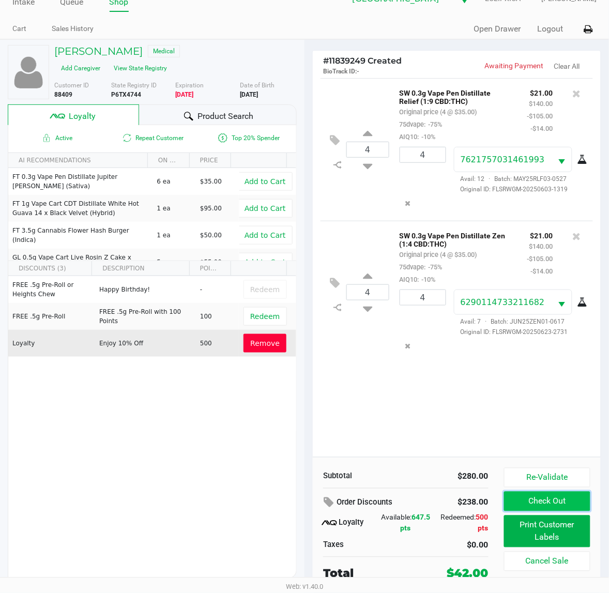
click at [543, 497] on button "Check Out" at bounding box center [547, 502] width 86 height 20
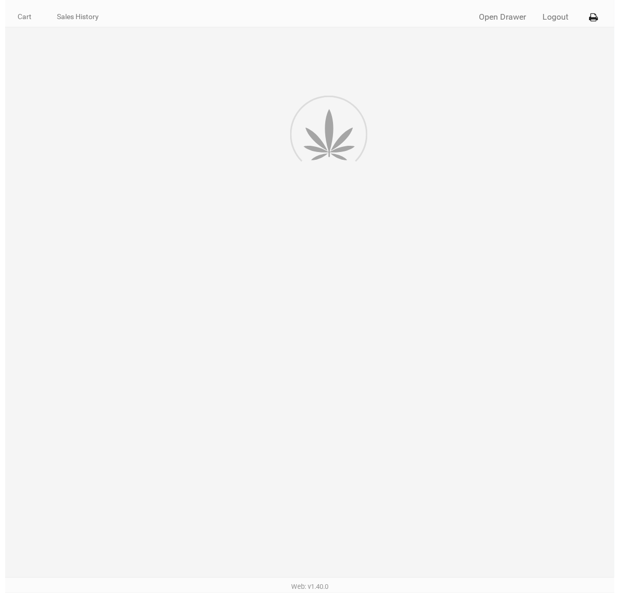
scroll to position [0, 0]
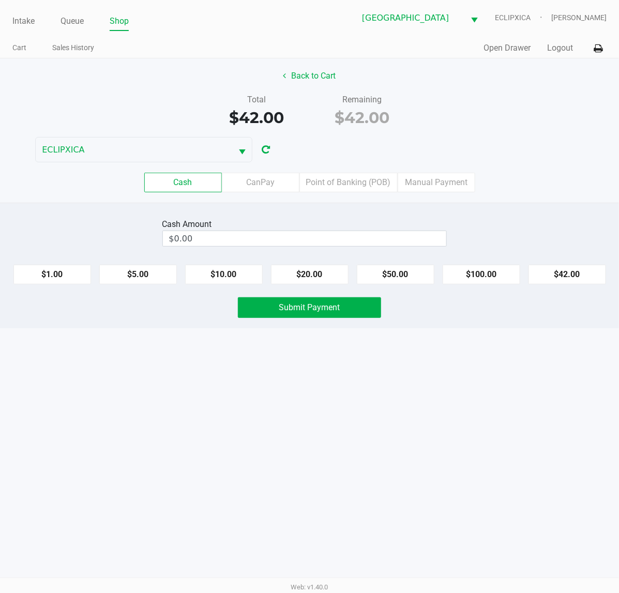
click at [309, 278] on button "$20.00" at bounding box center [310, 275] width 78 height 20
click at [317, 279] on button "$20.00" at bounding box center [310, 275] width 78 height 20
click at [310, 278] on button "$20.00" at bounding box center [310, 275] width 78 height 20
type input "$60.00"
click at [323, 318] on button "Submit Payment" at bounding box center [309, 307] width 143 height 21
